Goal: Task Accomplishment & Management: Complete application form

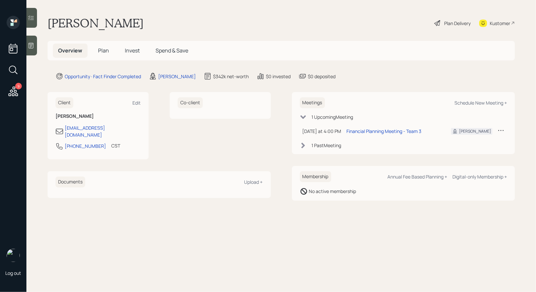
click at [105, 49] on span "Plan" at bounding box center [103, 50] width 11 height 7
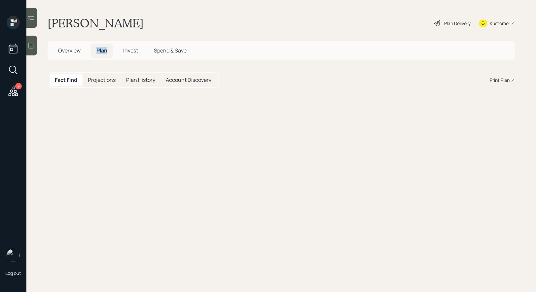
click at [105, 49] on span "Plan" at bounding box center [101, 50] width 11 height 7
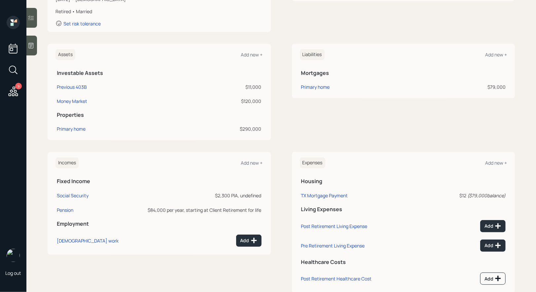
scroll to position [141, 0]
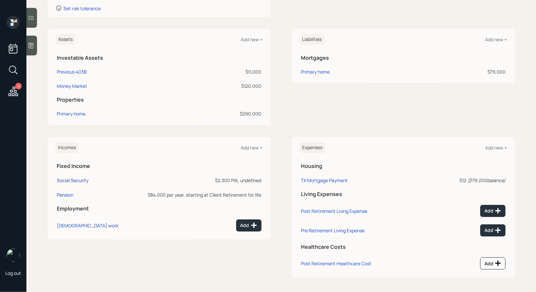
click at [64, 181] on div "Social Security" at bounding box center [73, 180] width 32 height 6
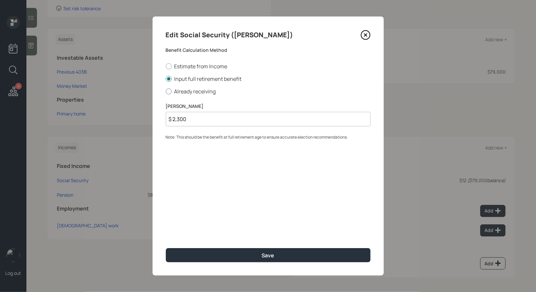
click at [168, 91] on div at bounding box center [169, 92] width 6 height 6
click at [166, 91] on input "Already receiving" at bounding box center [166, 91] width 0 height 0
radio input "true"
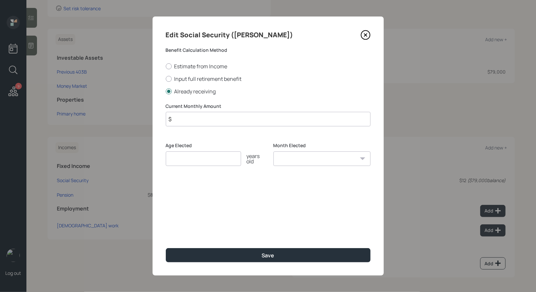
click at [193, 160] on input "number" at bounding box center [203, 159] width 75 height 15
type input "67"
click at [295, 163] on select "January February March April May June July August September October November De…" at bounding box center [322, 159] width 97 height 15
select select "1"
click at [274, 152] on select "January February March April May June July August September October November De…" at bounding box center [322, 159] width 97 height 15
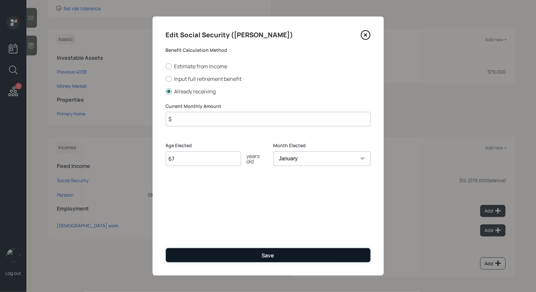
click at [240, 256] on button "Save" at bounding box center [268, 255] width 205 height 14
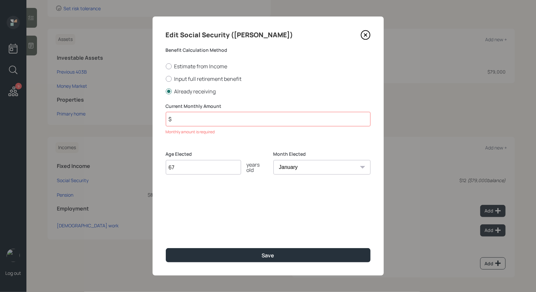
click at [211, 120] on input "$" at bounding box center [268, 119] width 205 height 15
click at [168, 78] on div at bounding box center [169, 79] width 6 height 6
click at [166, 79] on input "Input full retirement benefit" at bounding box center [166, 79] width 0 height 0
radio input "true"
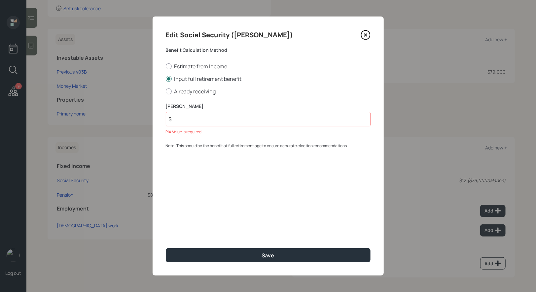
click at [180, 119] on input "$" at bounding box center [268, 119] width 205 height 15
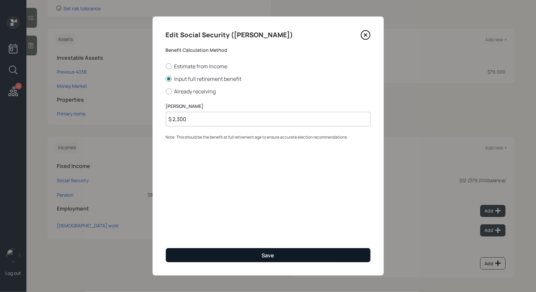
type input "$ 2,300"
click at [235, 255] on button "Save" at bounding box center [268, 255] width 205 height 14
